Goal: Information Seeking & Learning: Learn about a topic

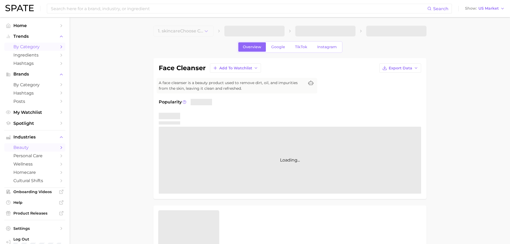
click at [40, 46] on span "by Category" at bounding box center [34, 46] width 43 height 5
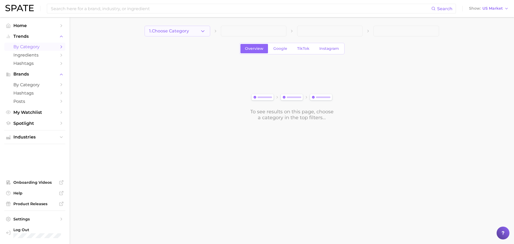
click at [199, 27] on button "1. Choose Category" at bounding box center [178, 31] width 66 height 11
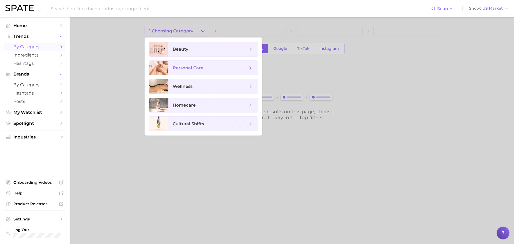
click at [193, 66] on span "personal care" at bounding box center [188, 67] width 31 height 5
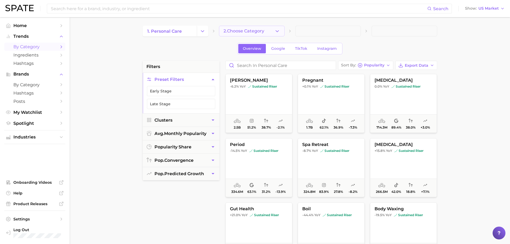
click at [276, 33] on icon "button" at bounding box center [277, 31] width 6 height 6
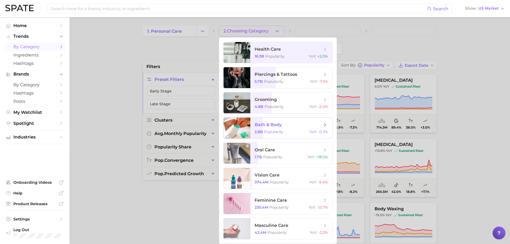
click at [293, 126] on span "bath & body" at bounding box center [288, 125] width 67 height 6
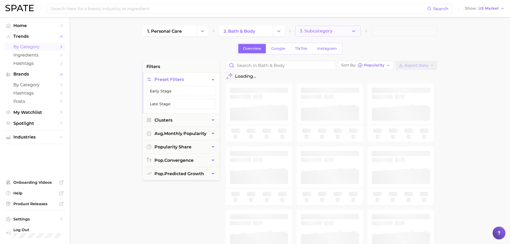
click at [345, 33] on button "3. Subcategory" at bounding box center [328, 31] width 66 height 11
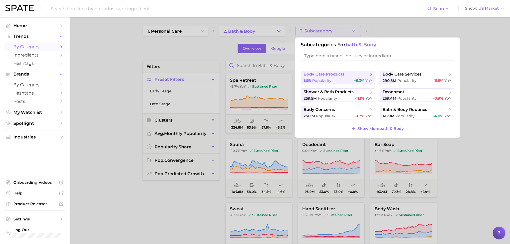
click at [327, 75] on span "body care products" at bounding box center [323, 74] width 41 height 5
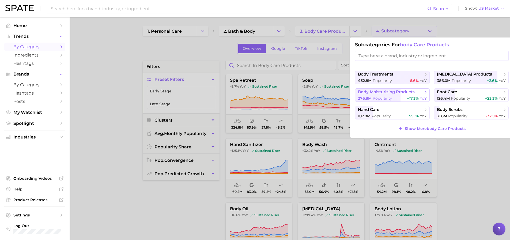
click at [377, 90] on span "body moisturizing products" at bounding box center [386, 91] width 57 height 5
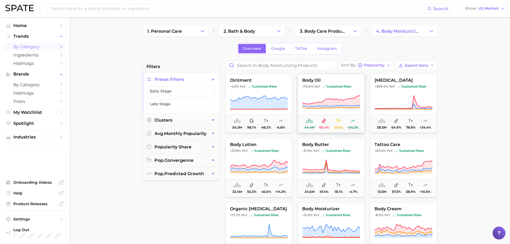
click at [325, 81] on span "body oil" at bounding box center [331, 80] width 66 height 5
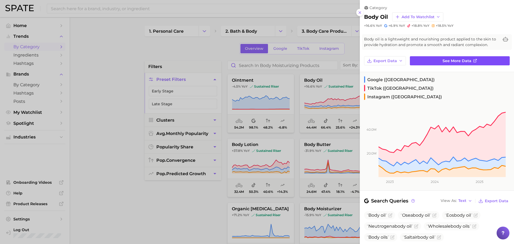
click at [421, 60] on link "See more data" at bounding box center [460, 60] width 100 height 9
